Goal: Find specific page/section

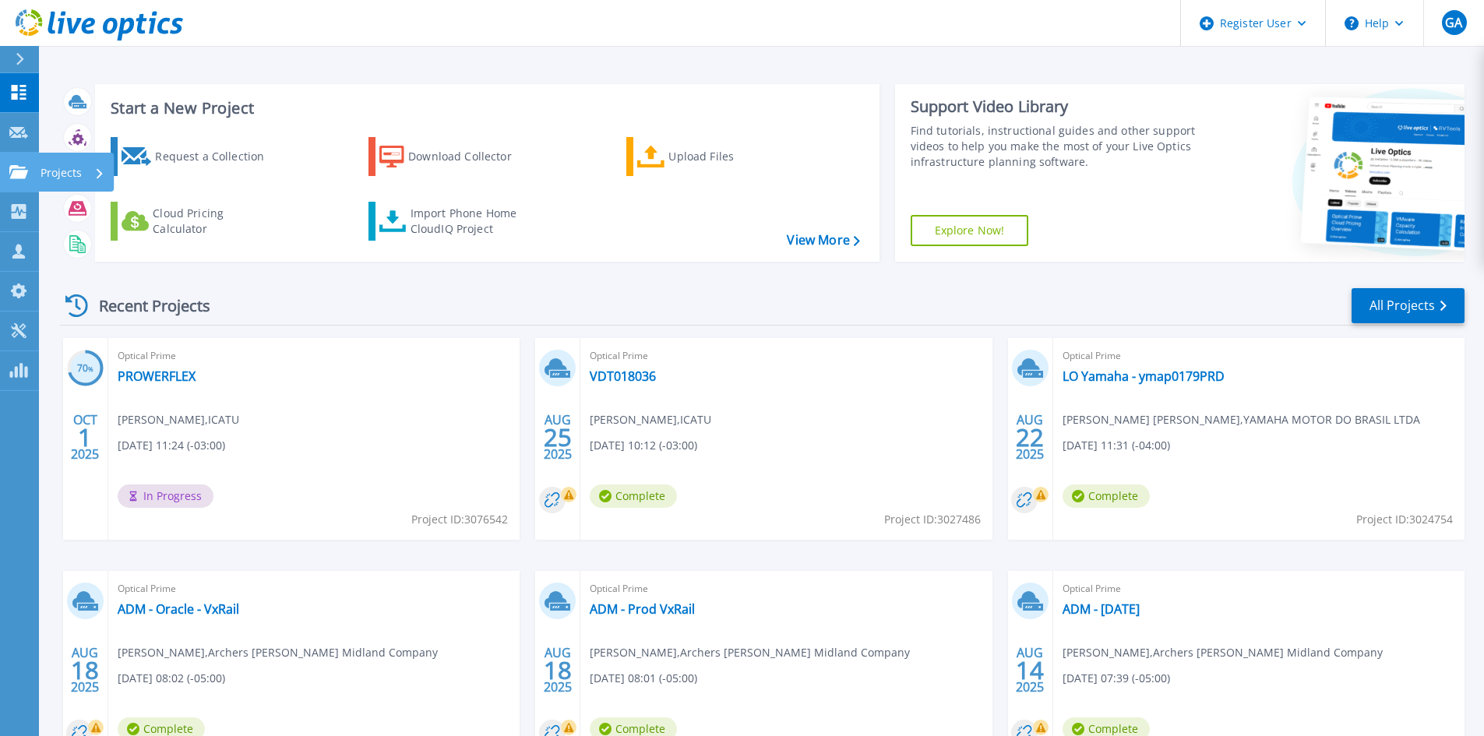
click at [23, 167] on icon at bounding box center [18, 171] width 19 height 13
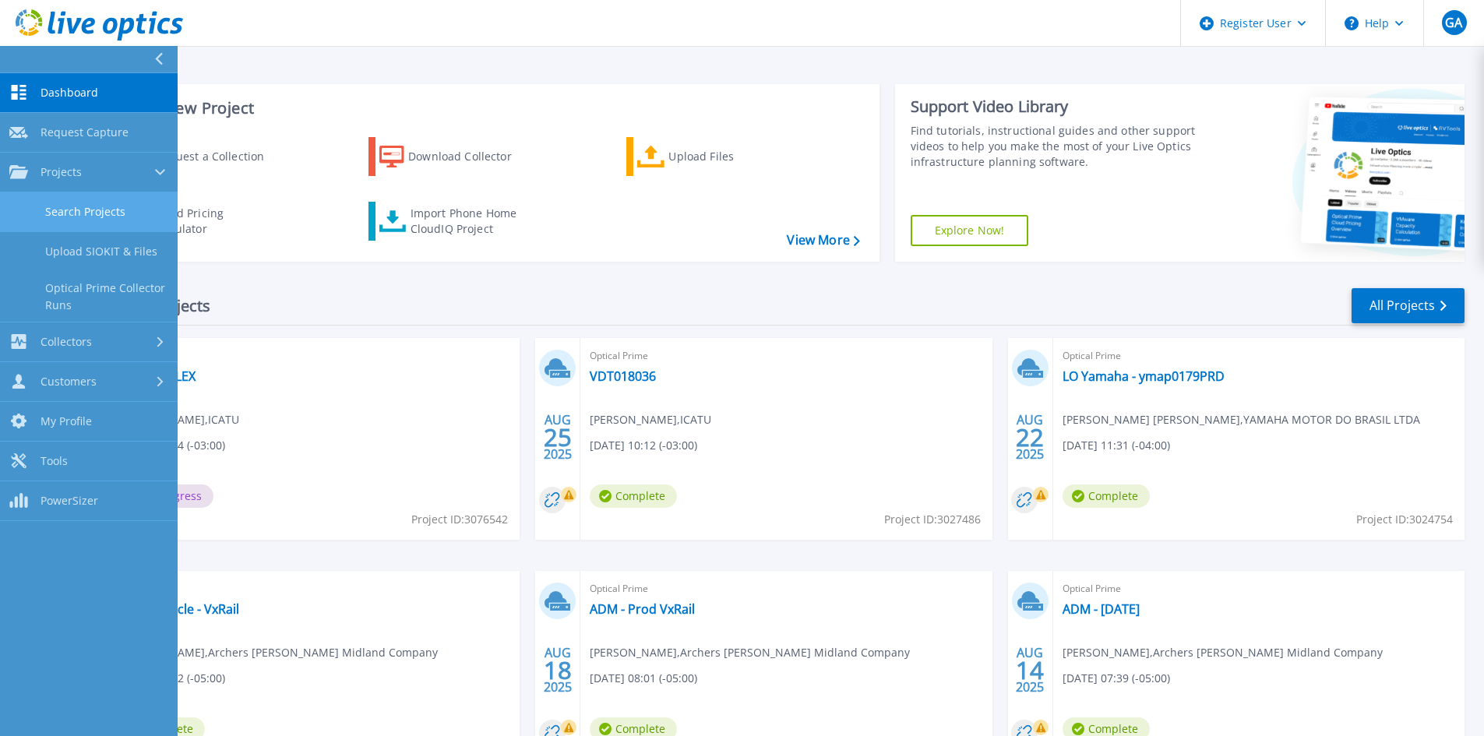
click at [52, 218] on link "Search Projects" at bounding box center [89, 212] width 178 height 40
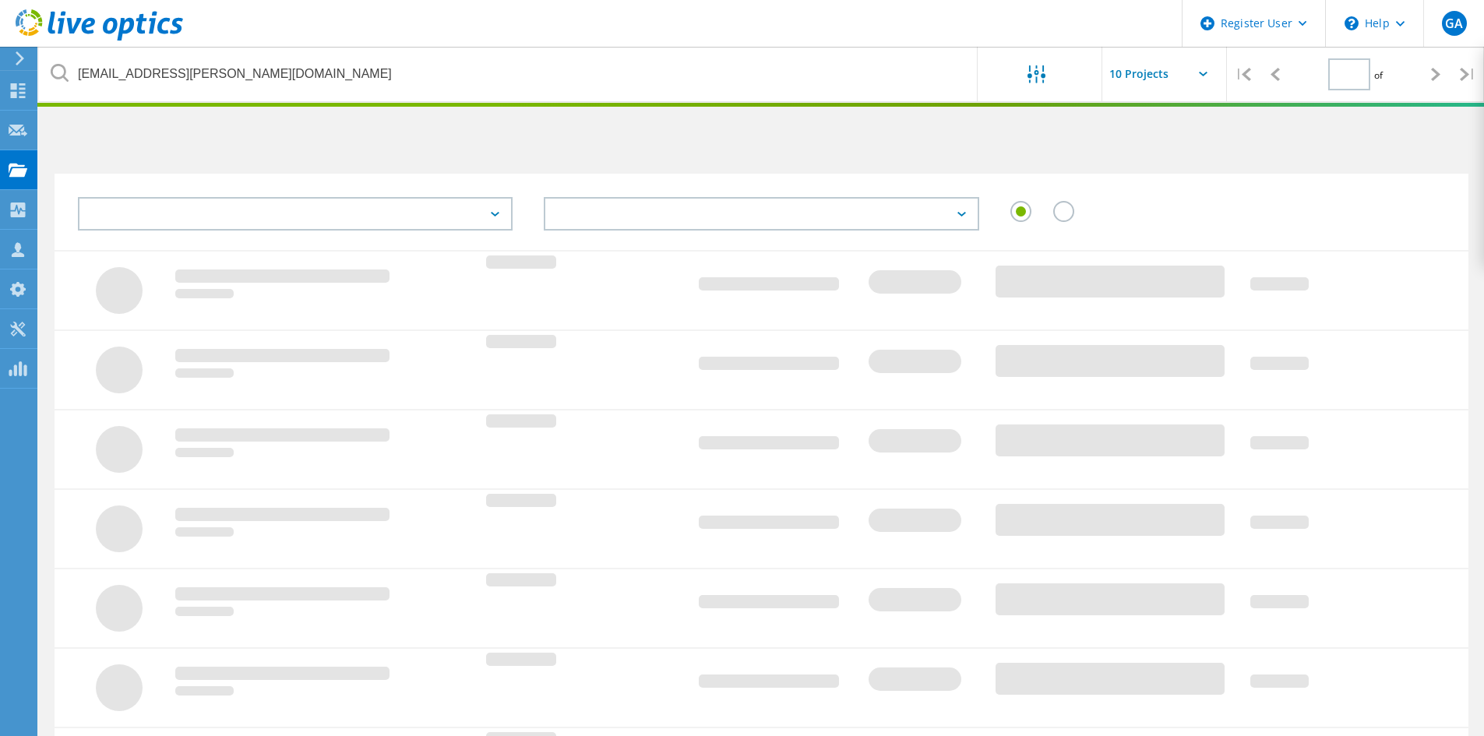
type input "1"
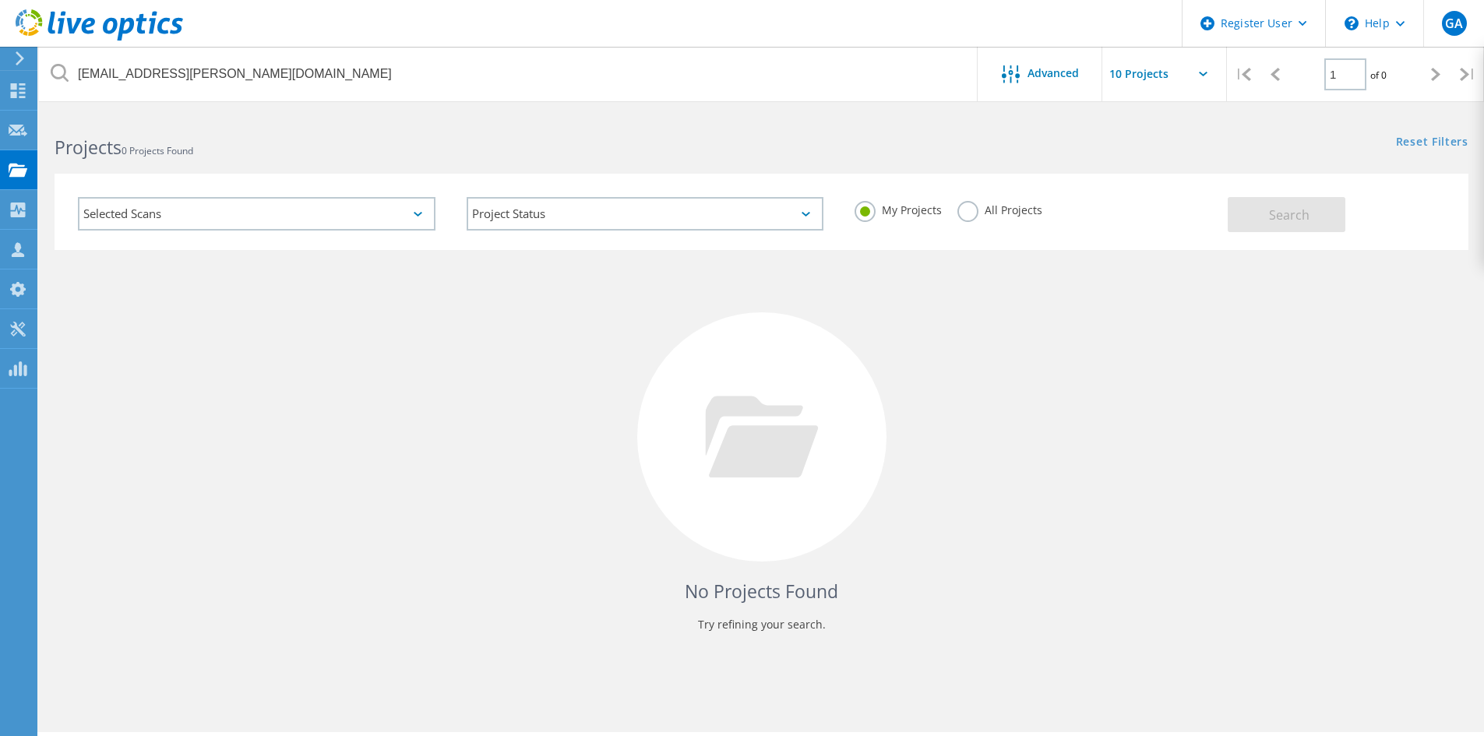
click at [973, 213] on label "All Projects" at bounding box center [999, 208] width 85 height 15
click at [0, 0] on input "All Projects" at bounding box center [0, 0] width 0 height 0
click at [1263, 217] on button "Search" at bounding box center [1287, 214] width 118 height 35
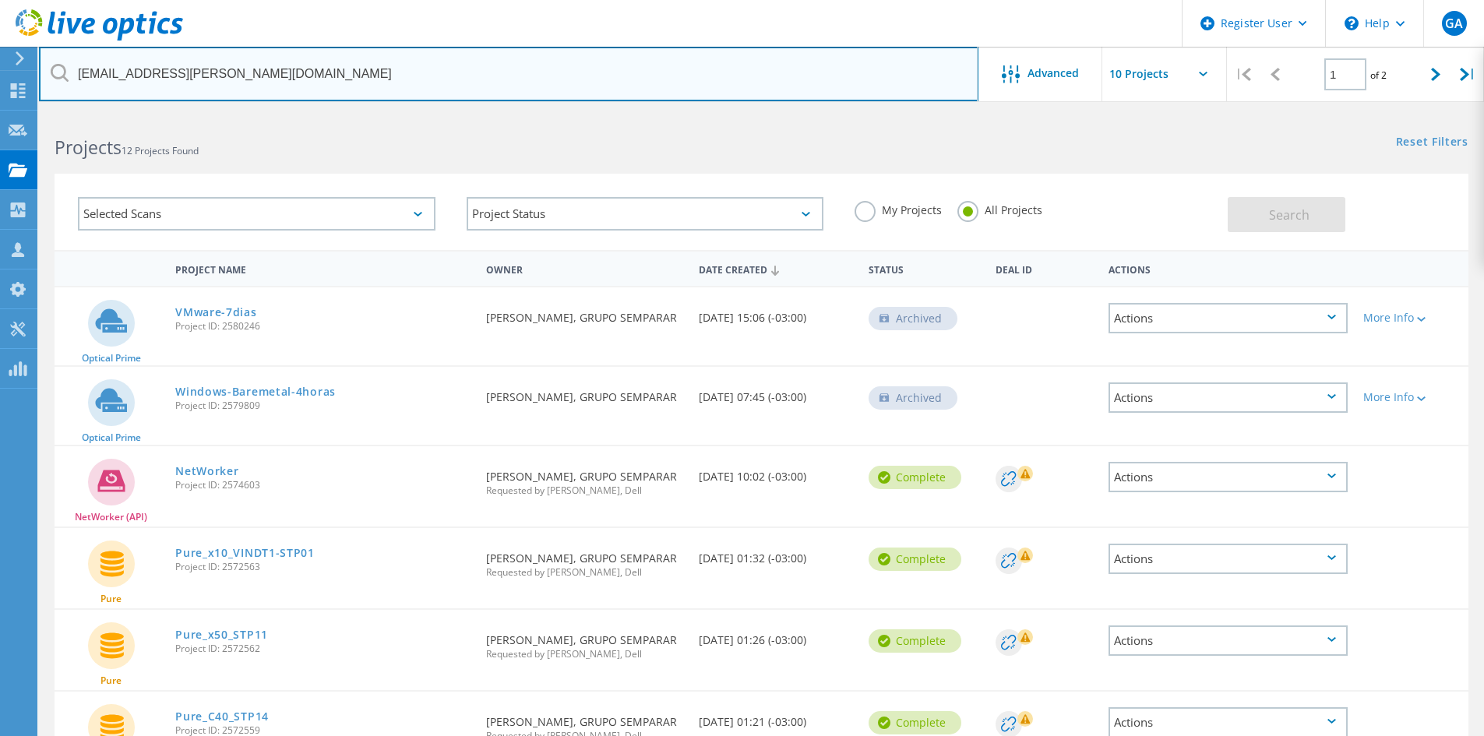
drag, startPoint x: 248, startPoint y: 76, endPoint x: 60, endPoint y: 72, distance: 187.8
click at [60, 72] on div "esau.silva@corpay.com.br" at bounding box center [508, 74] width 939 height 55
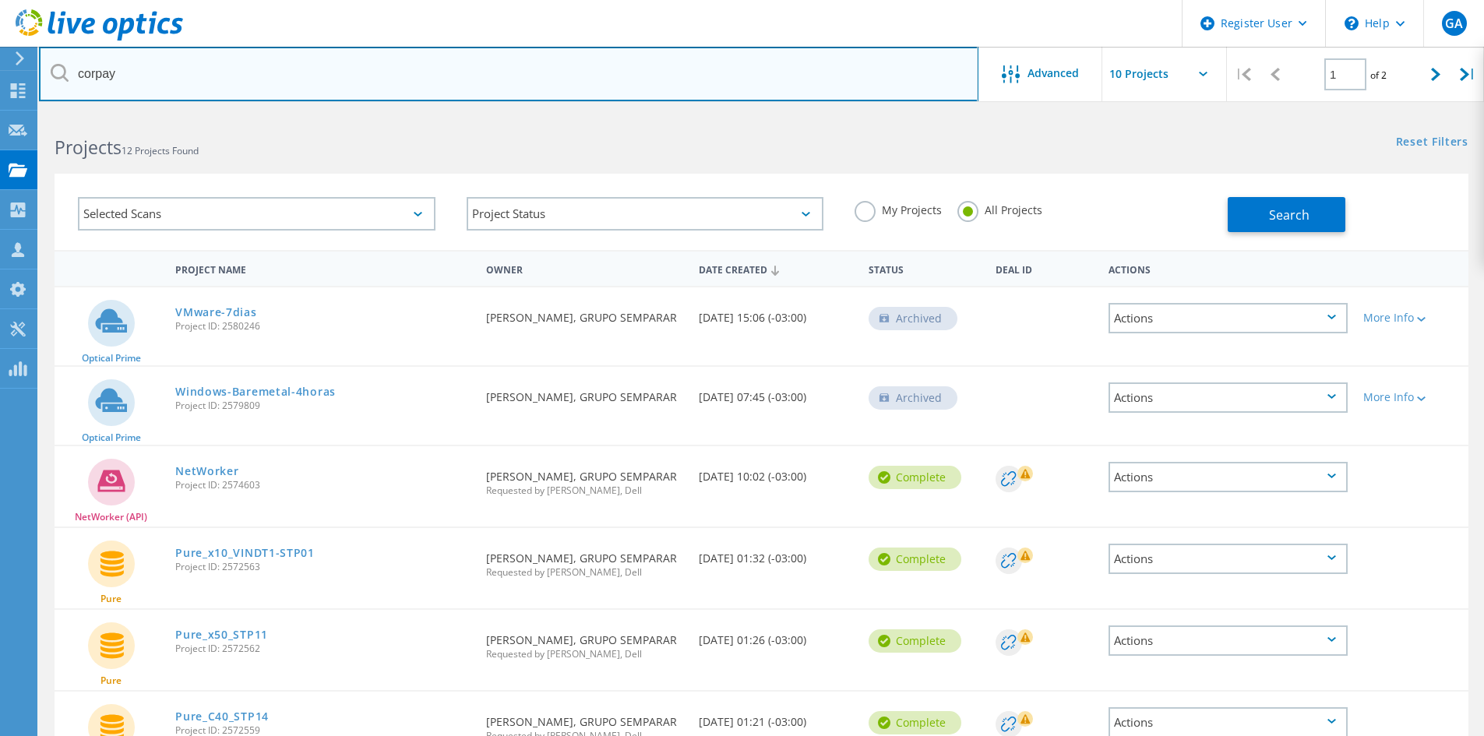
type input "corpay"
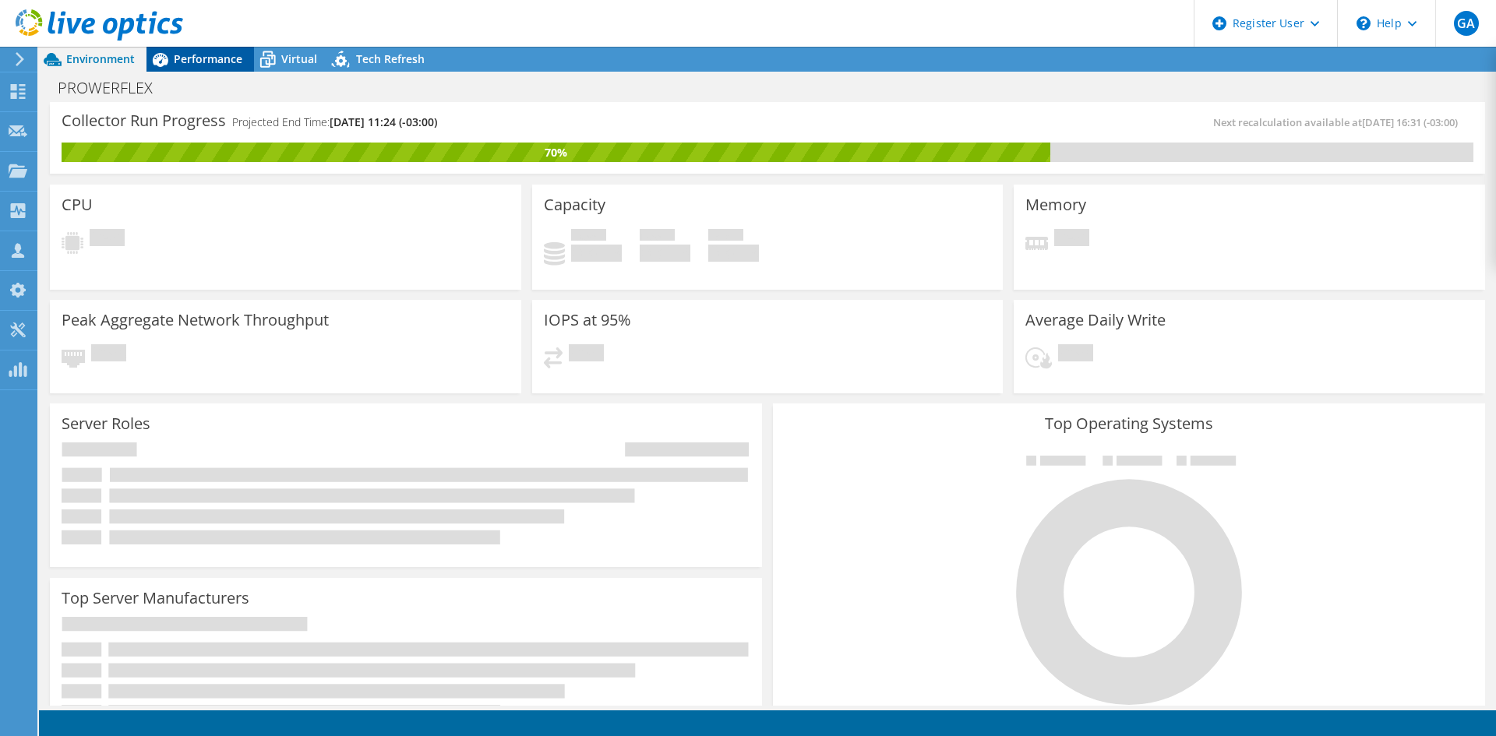
click at [202, 55] on span "Performance" at bounding box center [208, 58] width 69 height 15
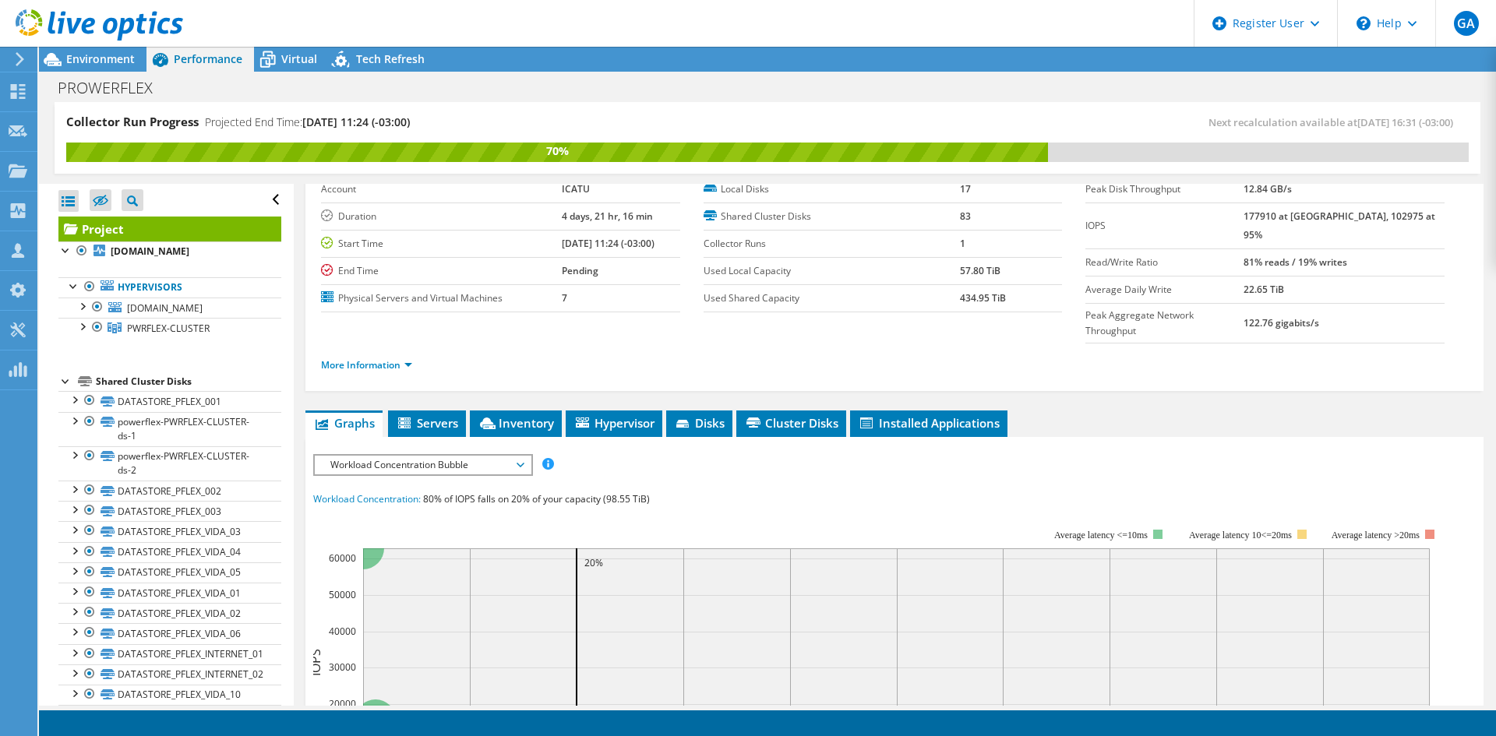
scroll to position [156, 0]
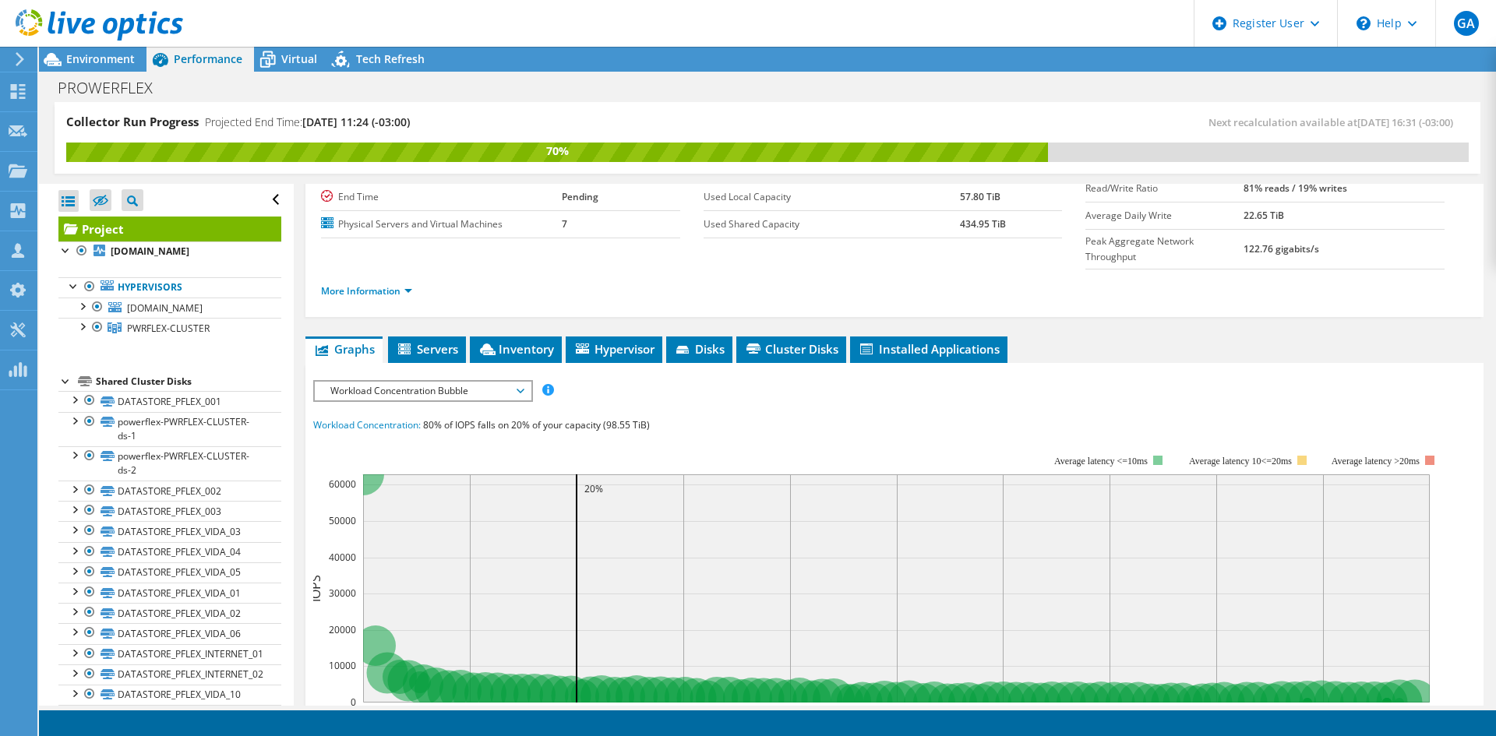
click at [398, 283] on li "More Information" at bounding box center [371, 291] width 100 height 17
click at [398, 284] on link "More Information" at bounding box center [366, 290] width 91 height 13
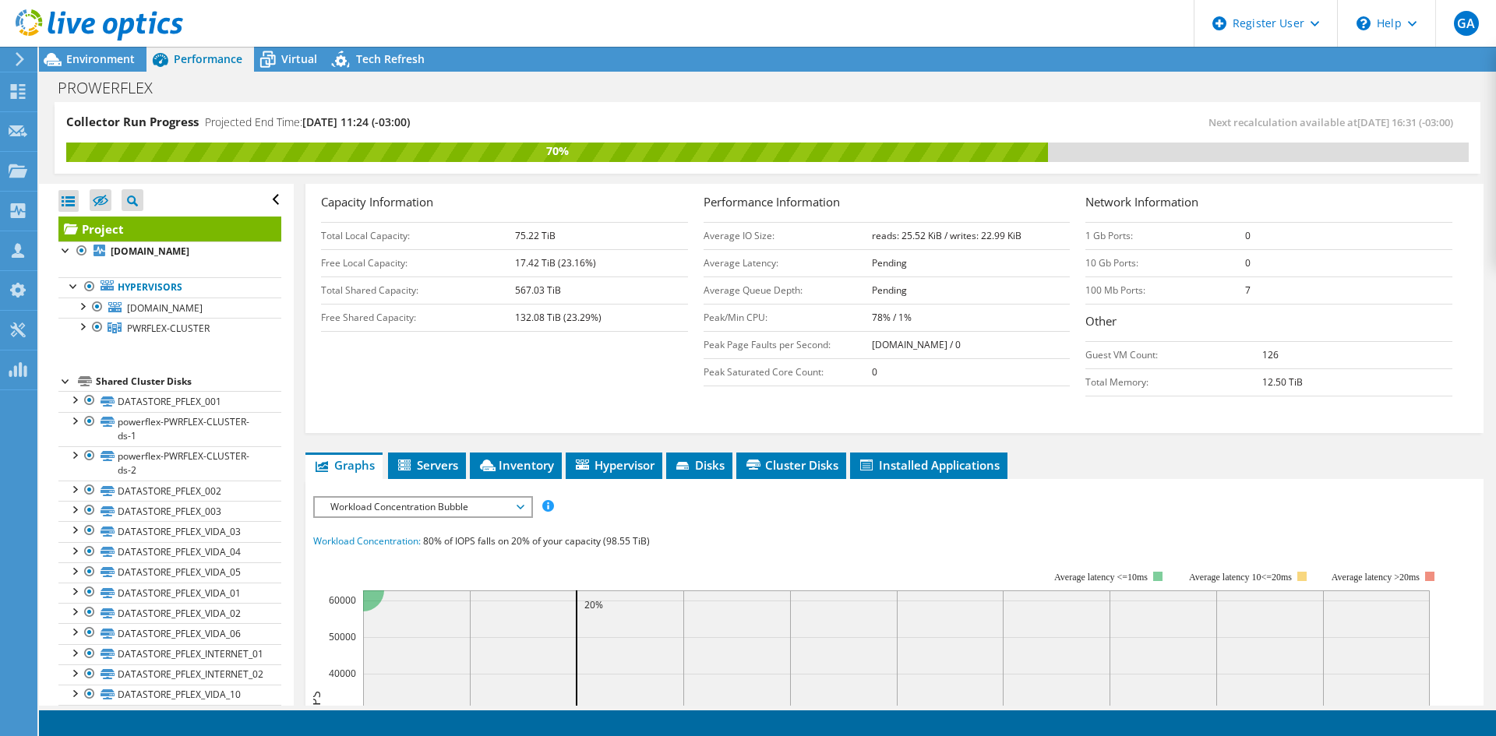
scroll to position [389, 0]
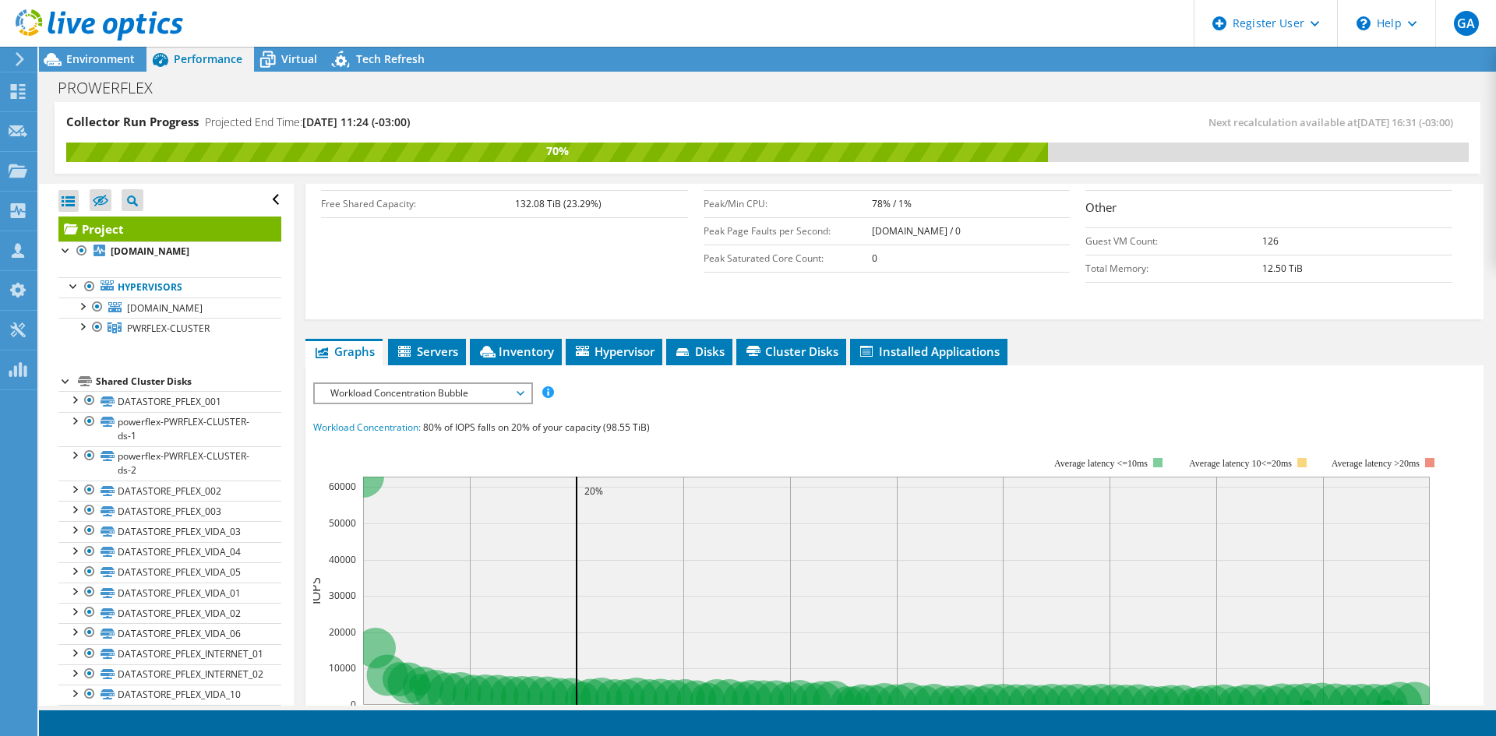
click at [456, 384] on span "Workload Concentration Bubble" at bounding box center [422, 393] width 200 height 19
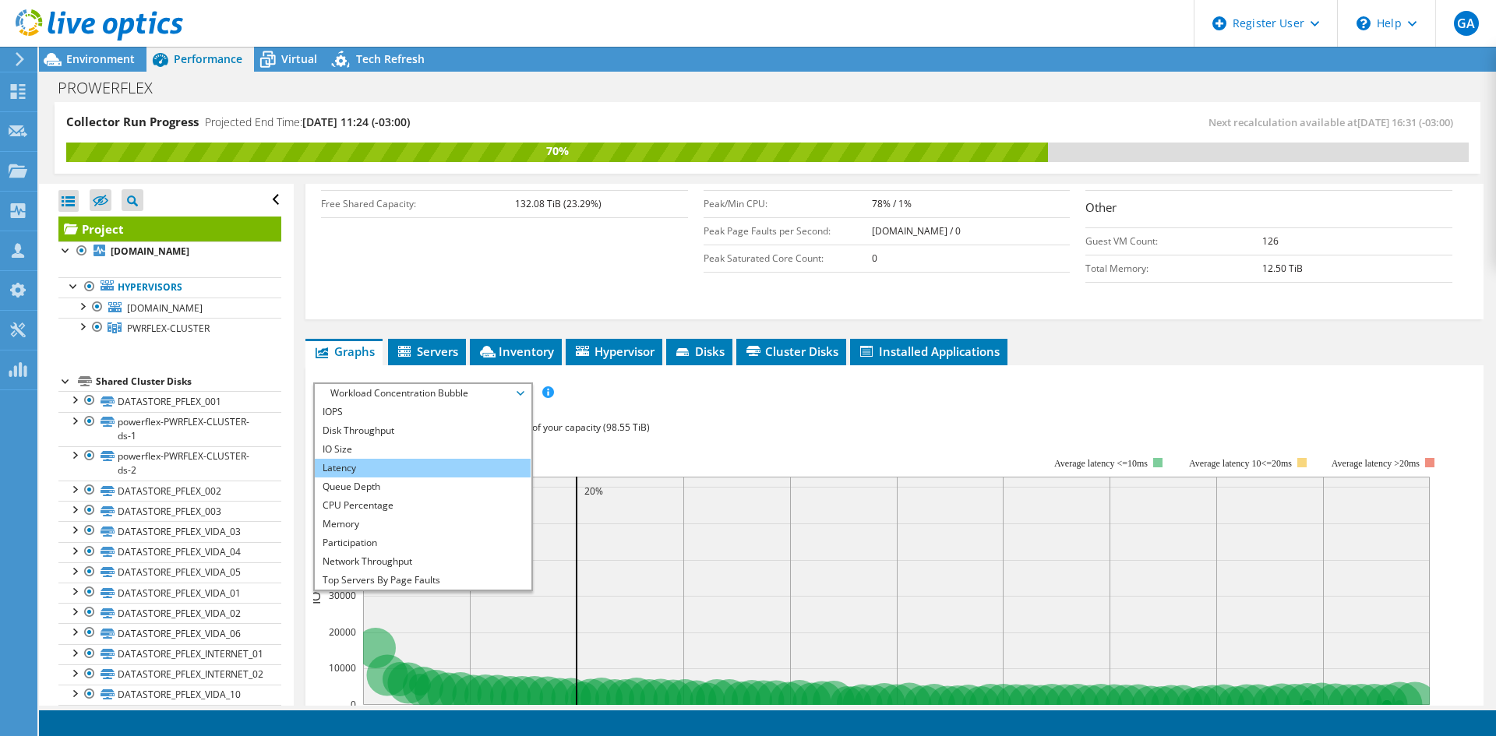
click at [435, 459] on li "Latency" at bounding box center [423, 468] width 216 height 19
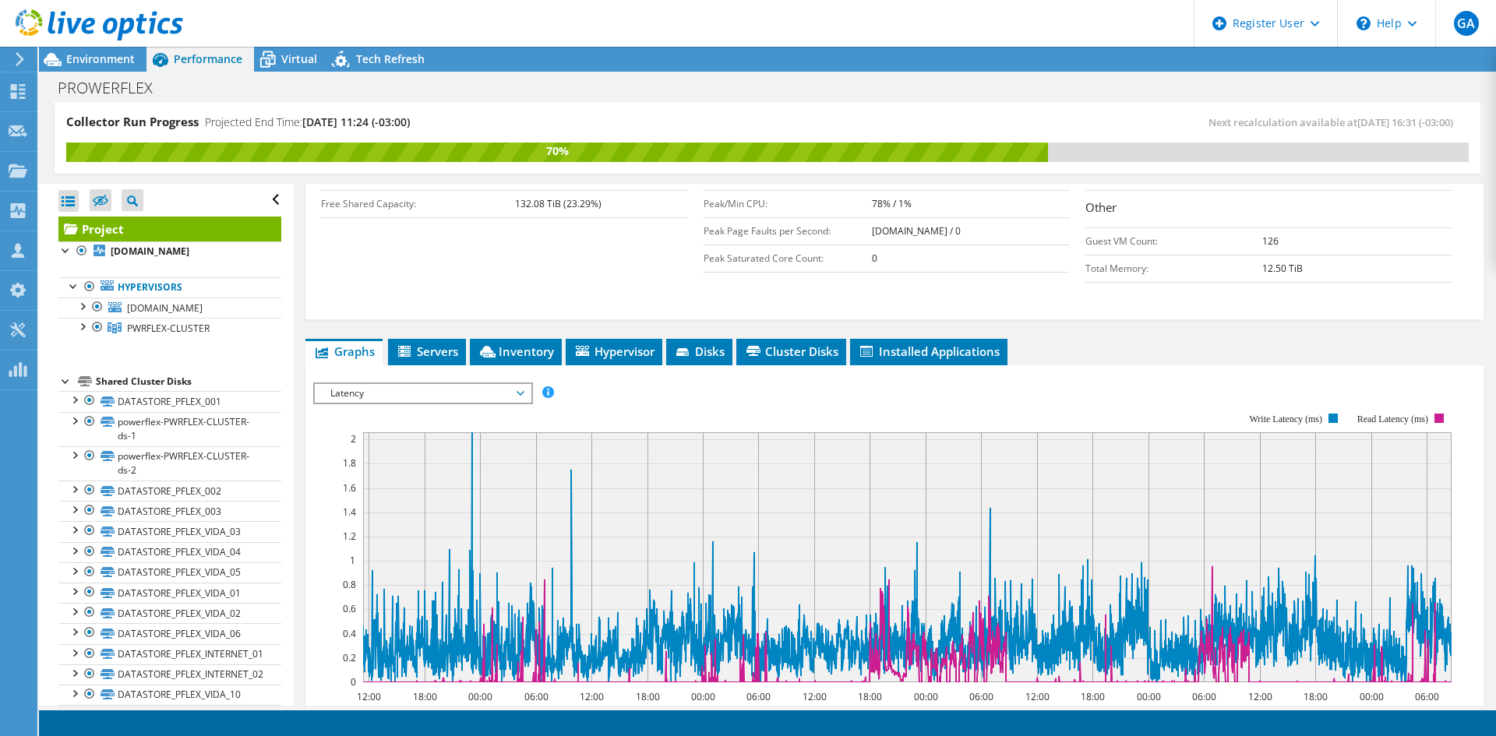
scroll to position [0, 0]
